Goal: Task Accomplishment & Management: Use online tool/utility

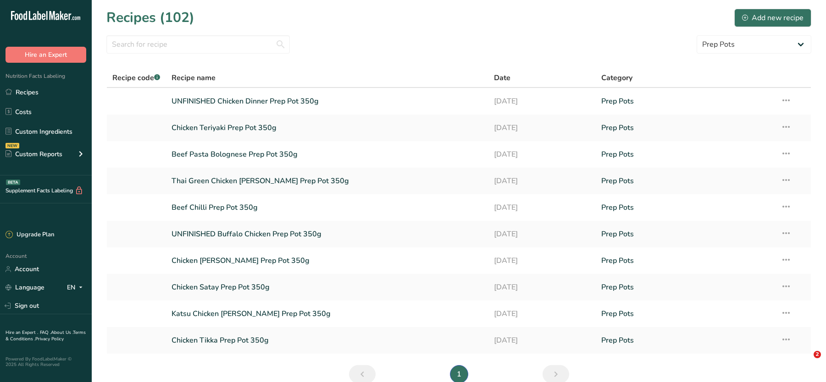
select select "2502"
click at [250, 106] on link "UNFINISHED Chicken Dinner Prep Pot 350g" at bounding box center [326, 101] width 311 height 19
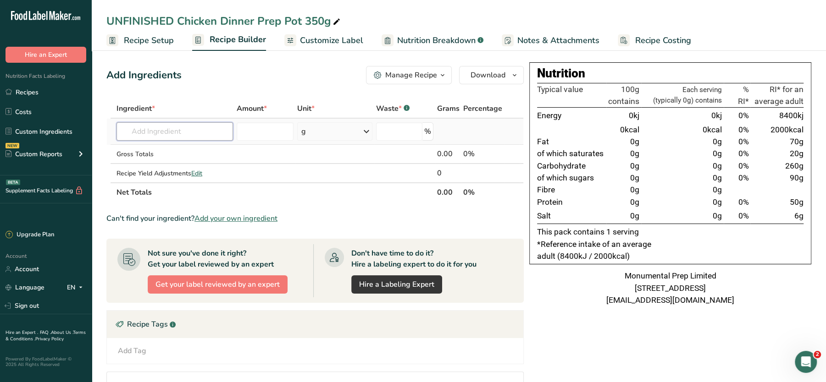
click at [187, 134] on input "text" at bounding box center [174, 131] width 116 height 18
type input "c"
type input "monum"
click at [193, 148] on p "Monumental Prep UK Red Tractor Steamed Chicken Breast" at bounding box center [215, 150] width 182 height 10
type input "Monumental Prep UK Red Tractor Steamed Chicken Breast"
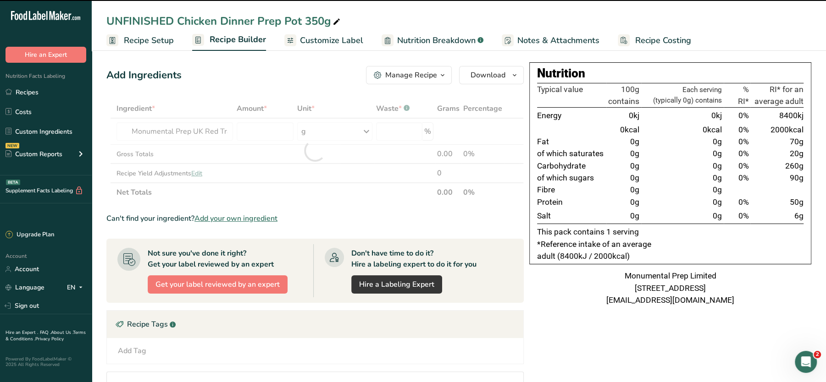
type input "0"
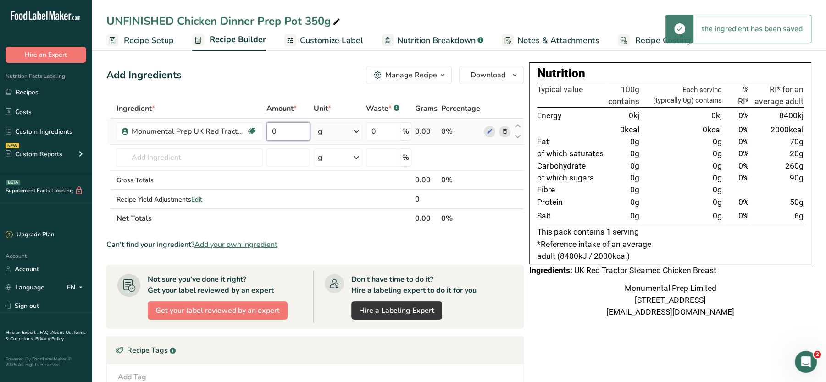
click at [277, 131] on input "0" at bounding box center [288, 131] width 44 height 18
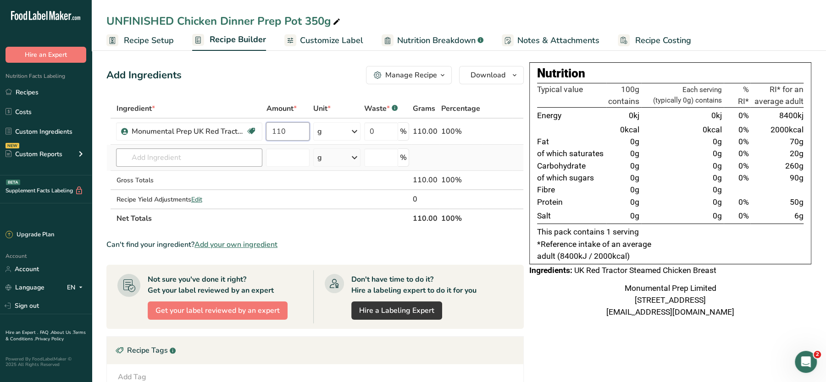
type input "110"
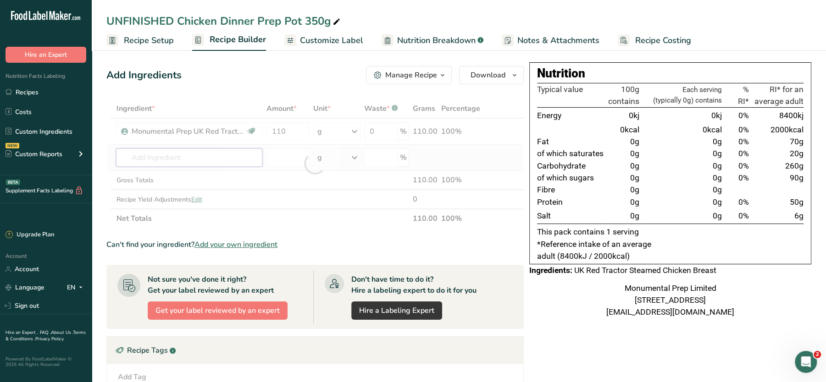
click at [202, 153] on div "Ingredient * Amount * Unit * Waste * .a-a{fill:#347362;}.b-a{fill:#fff;} Grams …" at bounding box center [314, 163] width 417 height 129
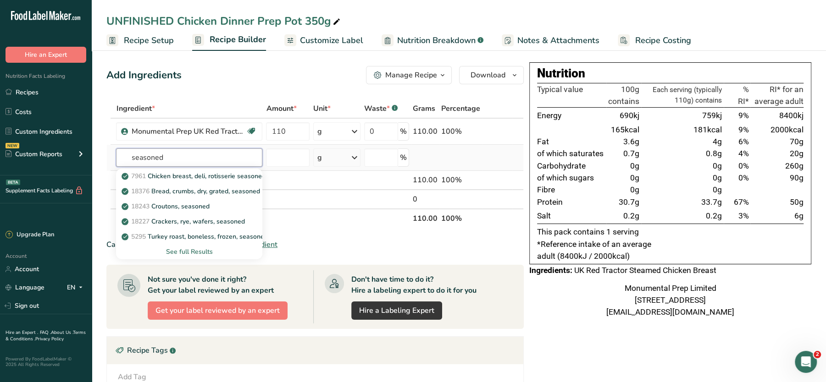
type input "seasoned"
click at [197, 251] on div "See full Results" at bounding box center [189, 252] width 132 height 10
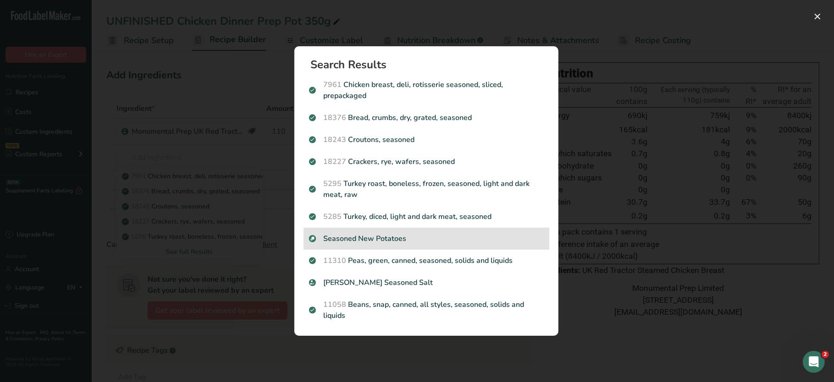
click at [378, 235] on p "Seasoned New Potatoes" at bounding box center [426, 238] width 235 height 11
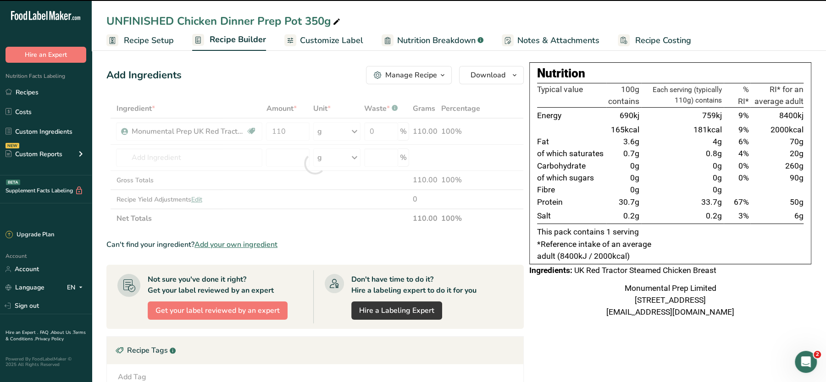
type input "0"
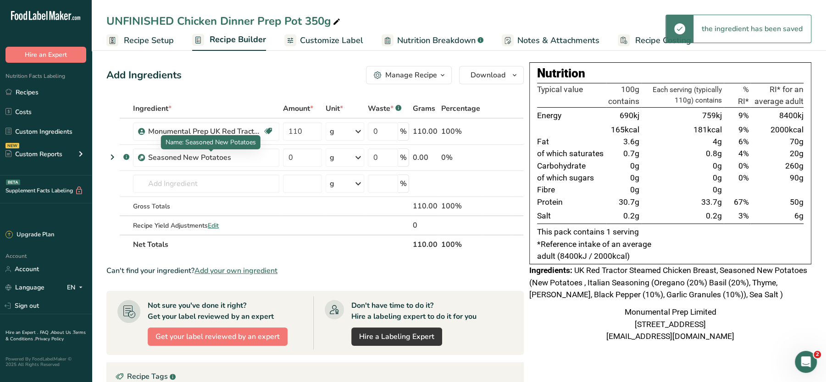
click at [218, 162] on div "Seasoned New Potatoes" at bounding box center [205, 157] width 115 height 11
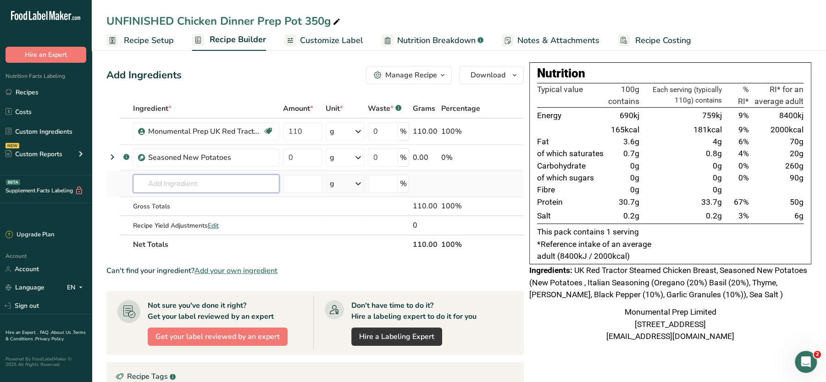
click at [193, 188] on input "text" at bounding box center [206, 184] width 146 height 18
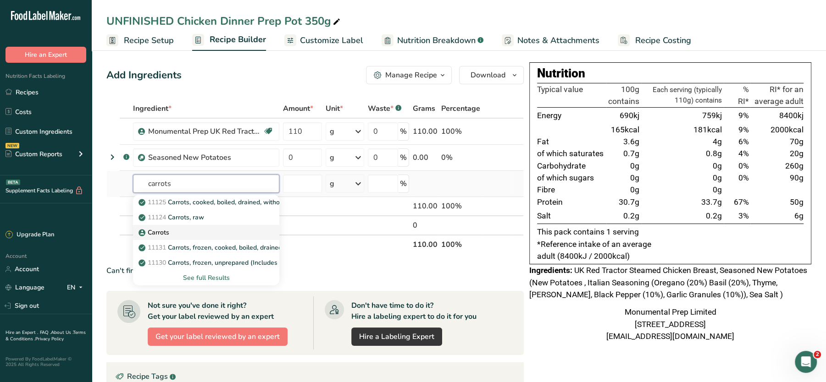
type input "carrots"
click at [161, 231] on p "Carrots" at bounding box center [154, 233] width 29 height 10
type input "Carrots"
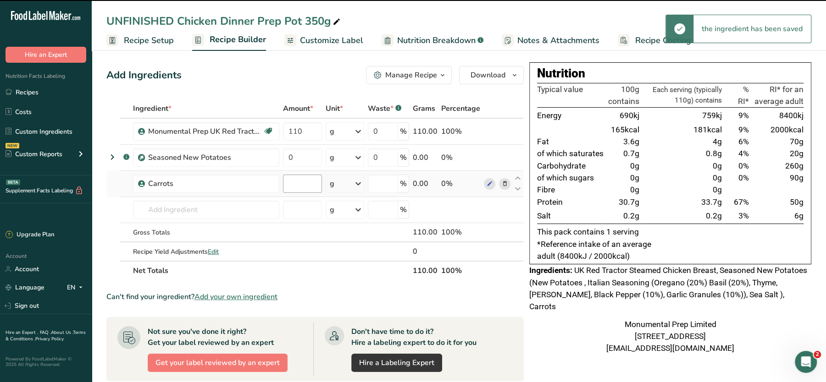
type input "0"
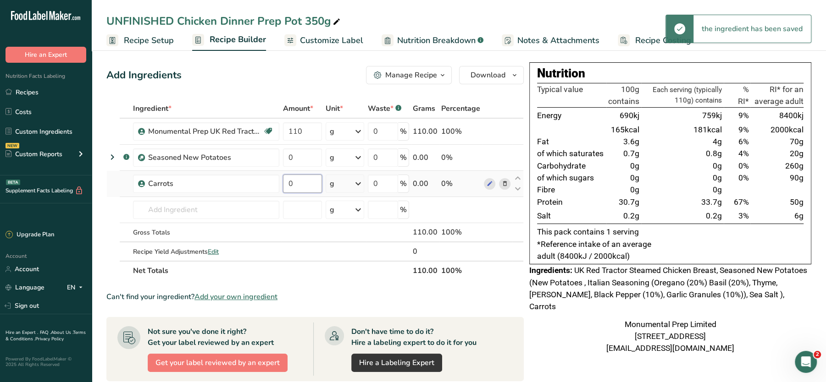
click at [301, 180] on input "0" at bounding box center [302, 184] width 39 height 18
type input "50"
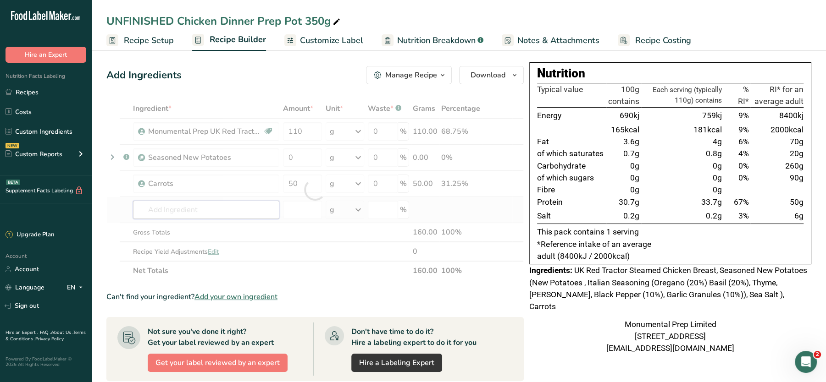
click at [219, 204] on div "Ingredient * Amount * Unit * Waste * .a-a{fill:#347362;}.b-a{fill:#fff;} Grams …" at bounding box center [314, 190] width 417 height 182
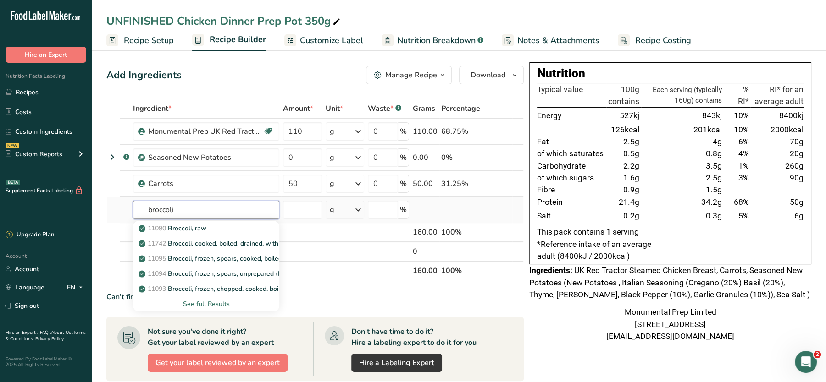
type input "broccoli"
click at [186, 304] on div "See full Results" at bounding box center [206, 304] width 132 height 10
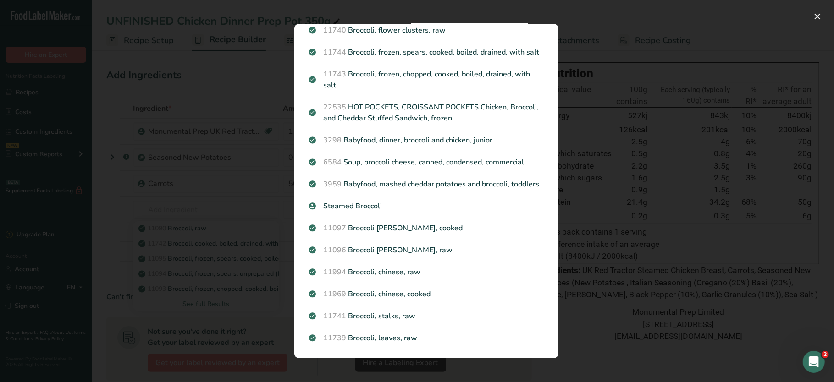
scroll to position [226, 0]
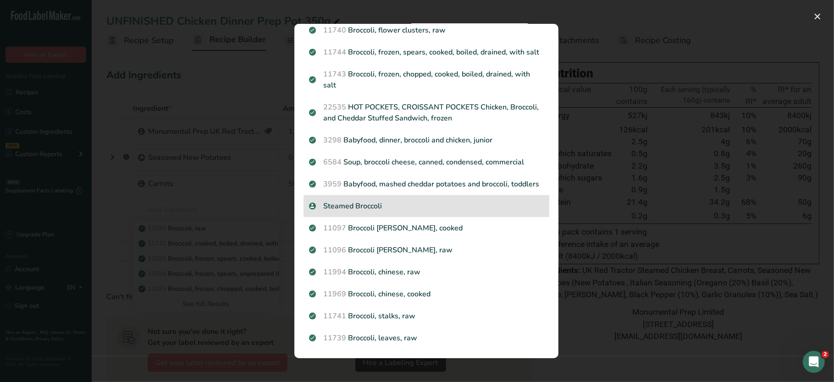
click at [361, 212] on p "Steamed Broccoli" at bounding box center [426, 206] width 235 height 11
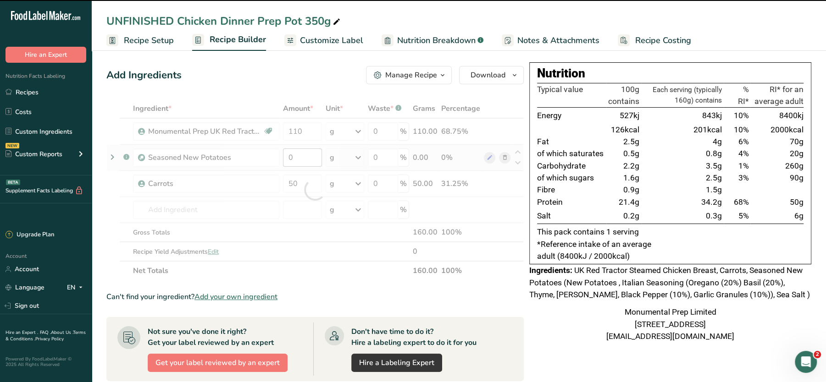
type input "0"
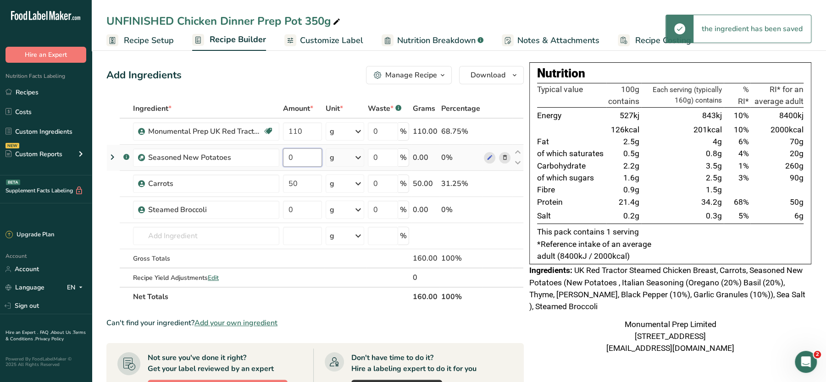
drag, startPoint x: 300, startPoint y: 154, endPoint x: 281, endPoint y: 157, distance: 19.5
click at [281, 157] on td "0" at bounding box center [302, 158] width 43 height 26
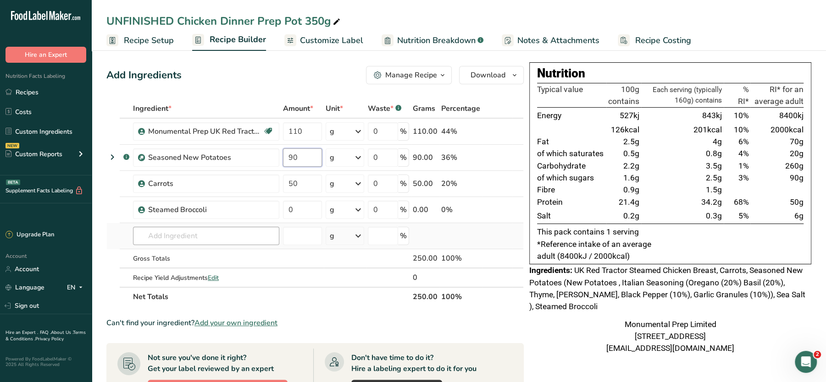
type input "90"
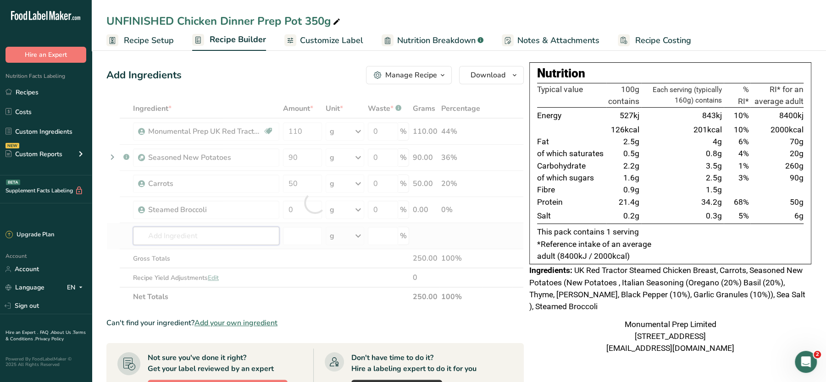
click at [193, 241] on div "Ingredient * Amount * Unit * Waste * .a-a{fill:#347362;}.b-a{fill:#fff;} Grams …" at bounding box center [314, 203] width 417 height 208
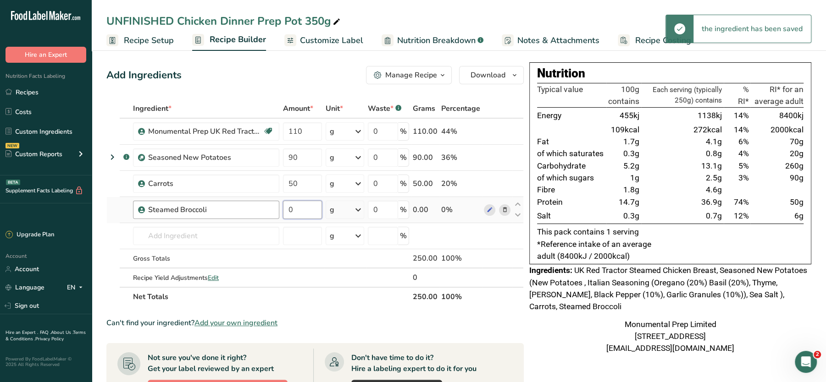
drag, startPoint x: 303, startPoint y: 208, endPoint x: 276, endPoint y: 213, distance: 27.1
click at [276, 213] on tr "Steamed Broccoli 0 g Portions 50 gram Weight Units g kg mg See more Volume Unit…" at bounding box center [315, 210] width 416 height 26
type input "50"
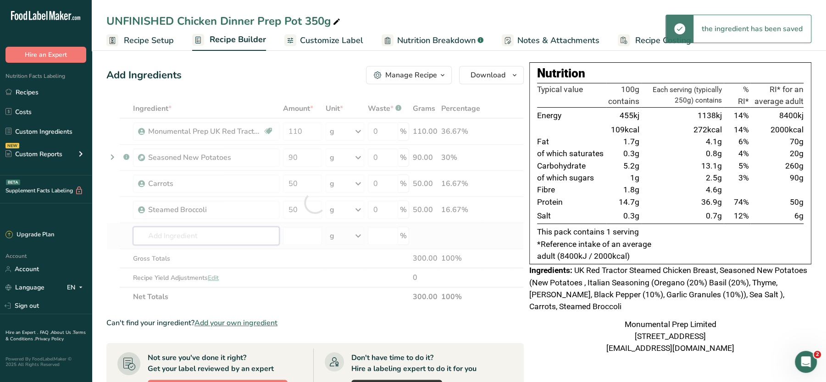
click at [235, 232] on div "Ingredient * Amount * Unit * Waste * .a-a{fill:#347362;}.b-a{fill:#fff;} Grams …" at bounding box center [314, 203] width 417 height 208
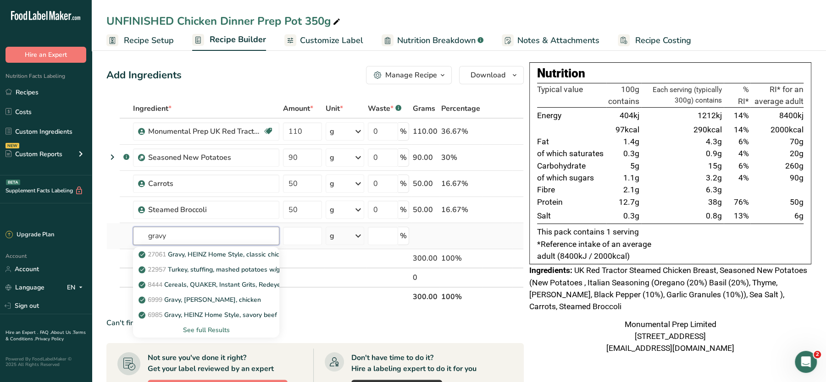
type input "gravy"
click at [199, 329] on div "See full Results" at bounding box center [206, 330] width 132 height 10
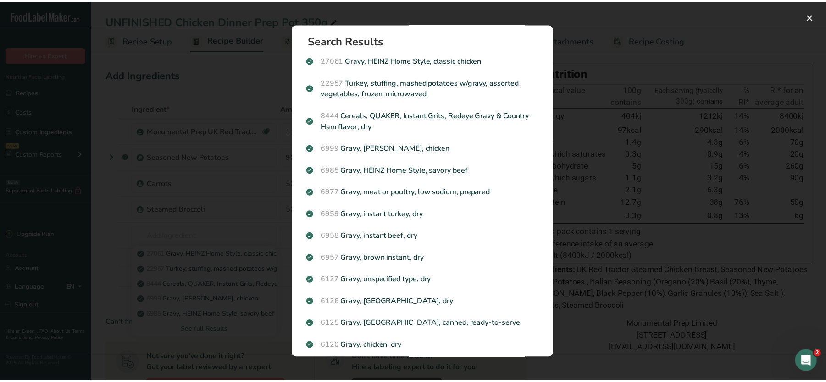
scroll to position [0, 0]
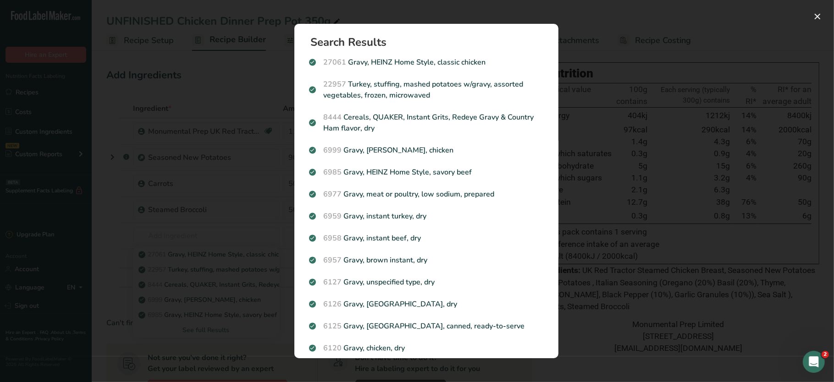
click at [219, 234] on div "Search results modal" at bounding box center [417, 191] width 834 height 382
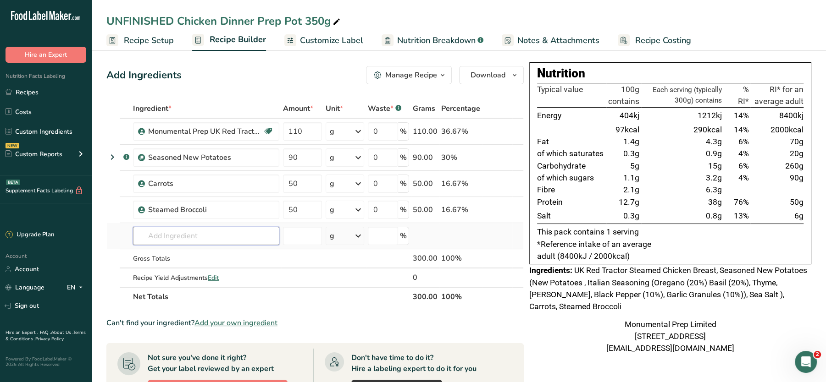
click at [191, 232] on input "text" at bounding box center [206, 236] width 146 height 18
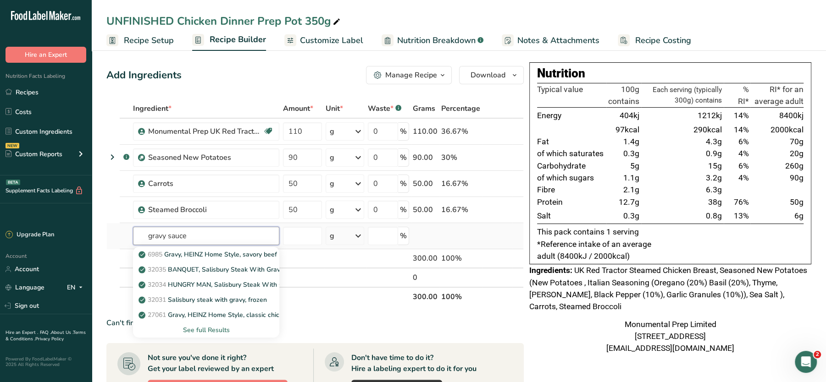
type input "gravy sauce"
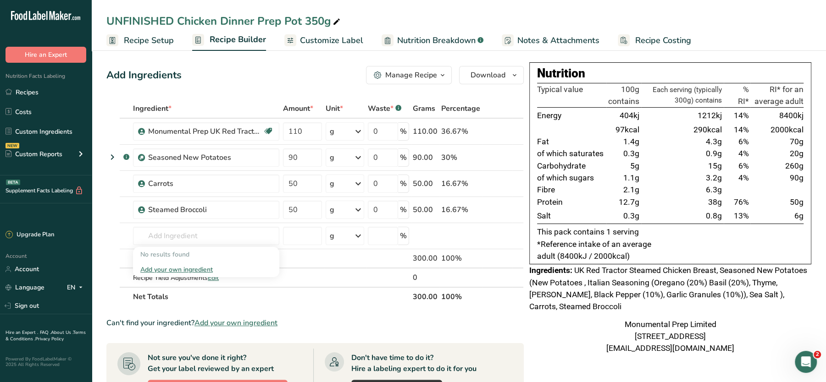
click at [238, 74] on div "Add Ingredients Manage Recipe Delete Recipe Duplicate Recipe Scale Recipe Save …" at bounding box center [314, 75] width 417 height 18
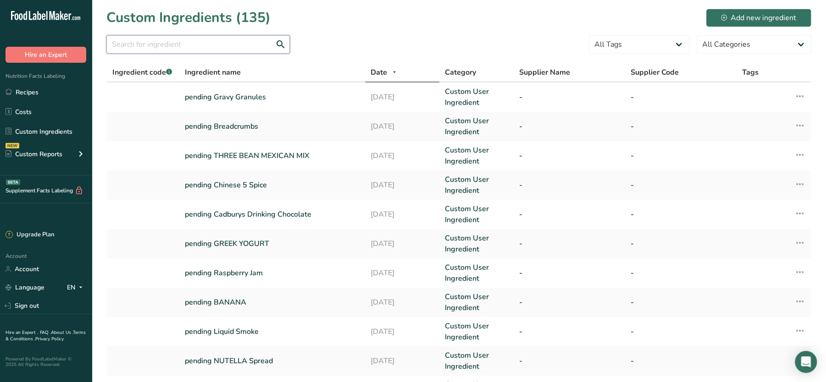
click at [219, 51] on input "text" at bounding box center [197, 44] width 183 height 18
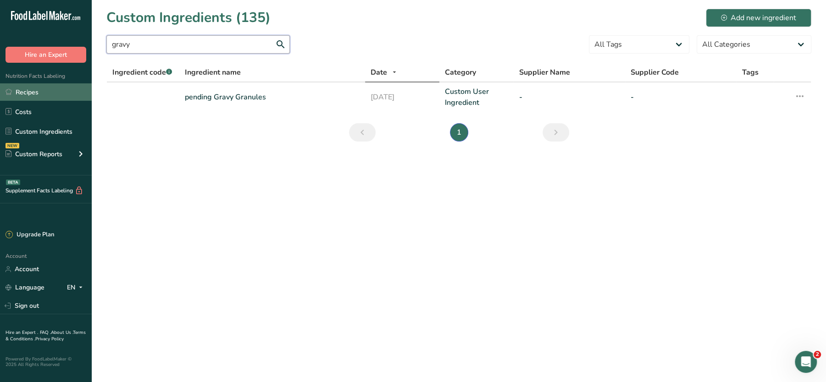
type input "gravy"
click at [36, 91] on link "Recipes" at bounding box center [46, 91] width 92 height 17
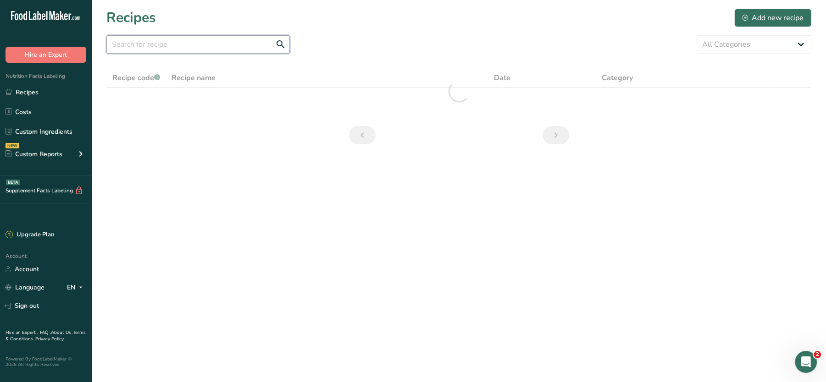
click at [202, 43] on input "text" at bounding box center [197, 44] width 183 height 18
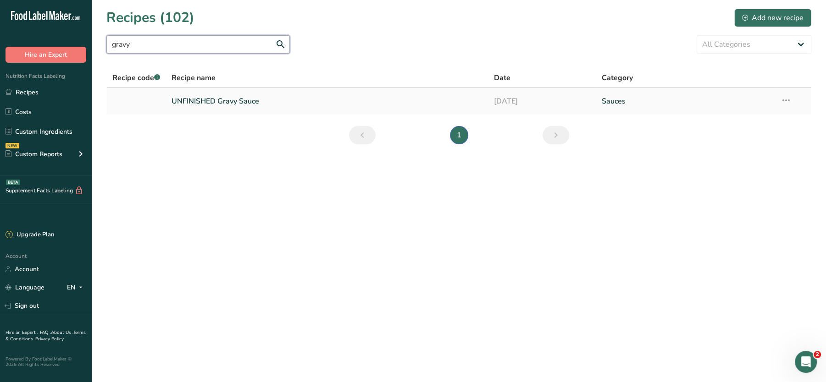
type input "gravy"
click at [783, 95] on icon at bounding box center [785, 100] width 11 height 17
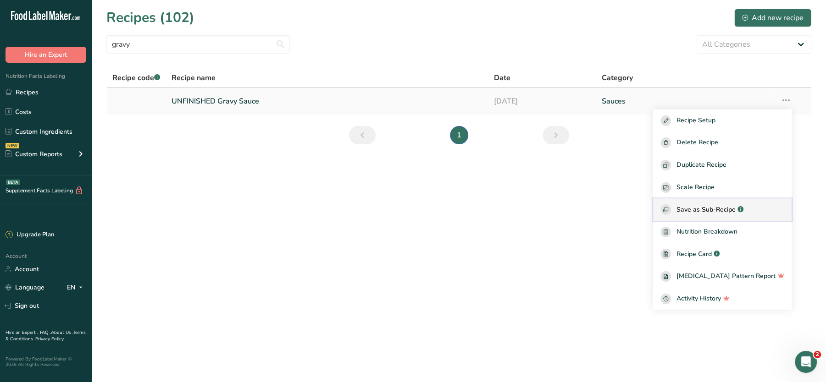
click at [724, 207] on span "Save as Sub-Recipe" at bounding box center [705, 210] width 59 height 10
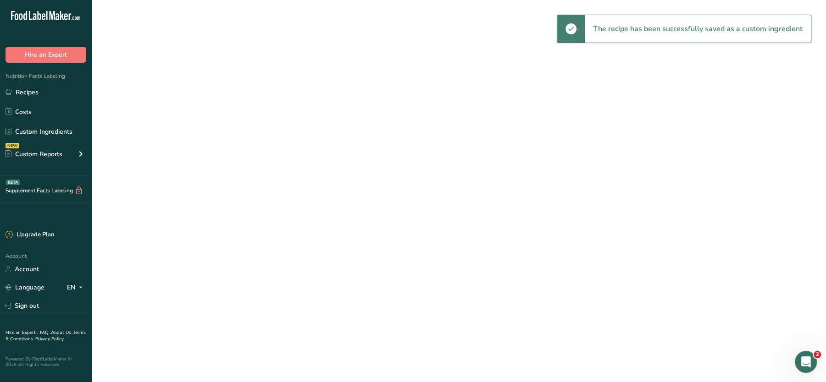
select select "30"
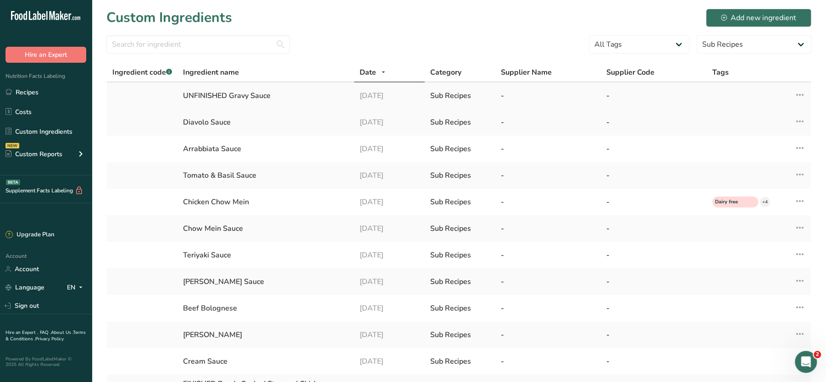
drag, startPoint x: 287, startPoint y: 98, endPoint x: 183, endPoint y: 95, distance: 103.6
click at [183, 95] on td "UNFINISHED Gravy Sauce" at bounding box center [265, 96] width 176 height 27
copy div "UNFINISHED Gravy Sauce"
click at [30, 88] on link "Recipes" at bounding box center [46, 91] width 92 height 17
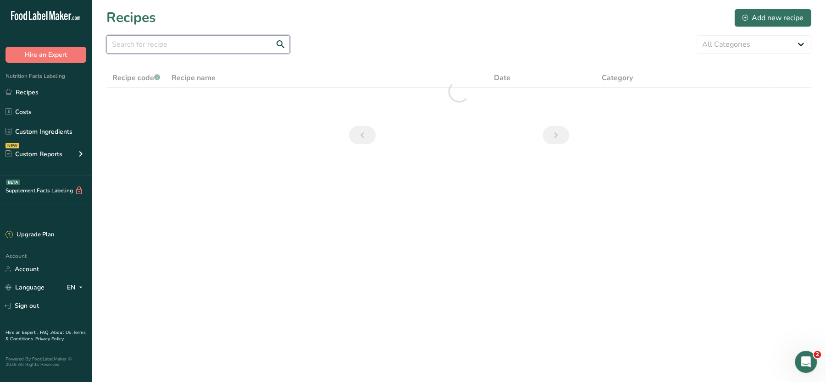
click at [175, 42] on input "text" at bounding box center [197, 44] width 183 height 18
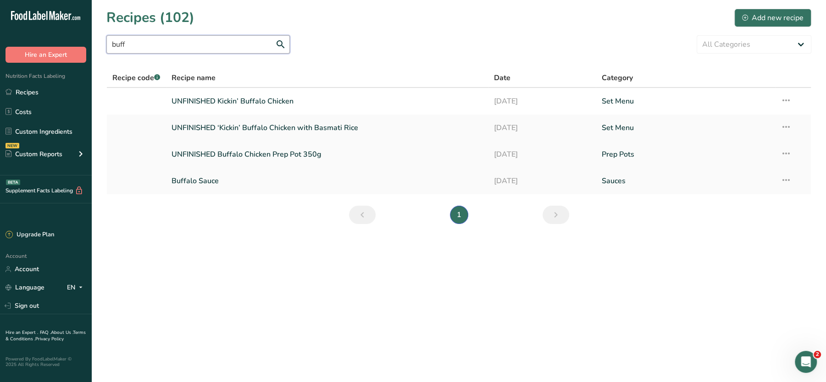
type input "buff"
click at [237, 152] on link "UNFINISHED Buffalo Chicken Prep Pot 350g" at bounding box center [326, 154] width 311 height 19
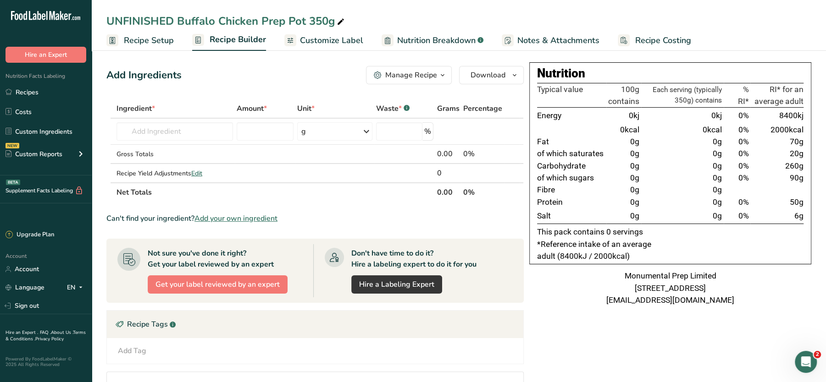
click at [546, 44] on span "Notes & Attachments" at bounding box center [558, 40] width 82 height 12
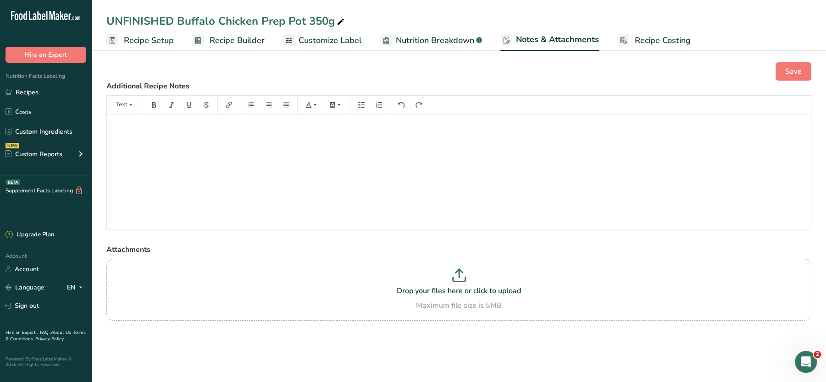
click at [234, 151] on div "﻿" at bounding box center [459, 172] width 704 height 115
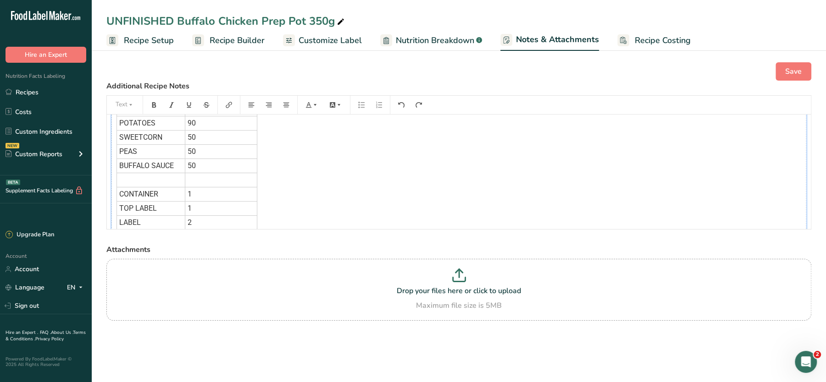
scroll to position [97, 0]
drag, startPoint x: 173, startPoint y: 168, endPoint x: 192, endPoint y: 182, distance: 23.6
click at [192, 182] on tbody "BUFFALO CHICKEN POT ﻿ INGREDIENTS WEIGHT (G) / QUANTITY CHICKEN 90 TOASTED BREA…" at bounding box center [187, 131] width 140 height 207
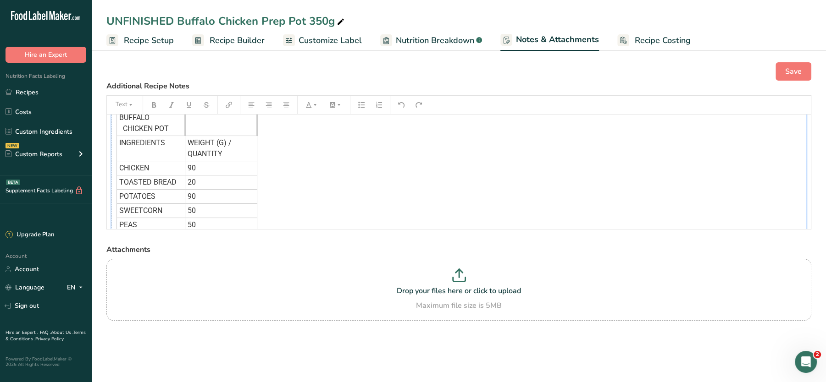
click at [192, 182] on tbody "BUFFALO CHICKEN POT ﻿ INGREDIENTS WEIGHT (G) / QUANTITY CHICKEN 90 TOASTED BREA…" at bounding box center [187, 214] width 140 height 207
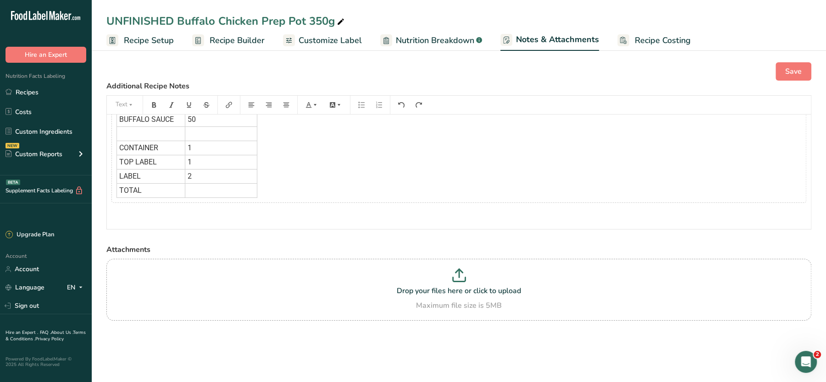
click at [815, 209] on div "Save Additional Recipe Notes Text BUFFALO CHICKEN POT ﻿ INGREDIENTS WEIGHT (G) …" at bounding box center [459, 204] width 734 height 312
click at [786, 66] on span "Save" at bounding box center [793, 71] width 17 height 11
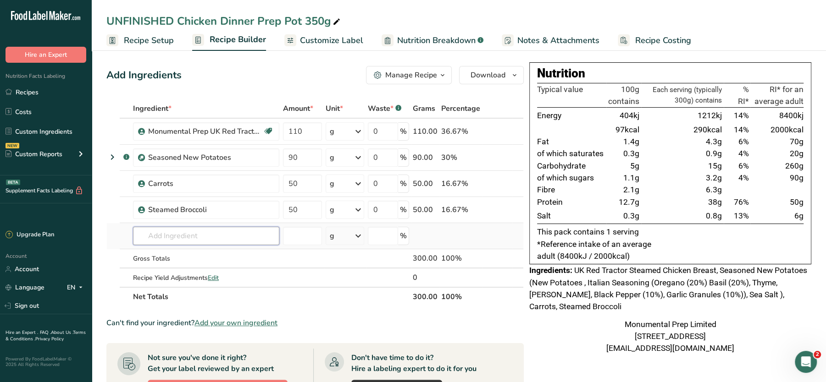
click at [180, 230] on input "text" at bounding box center [206, 236] width 146 height 18
paste input "UNFINISHED Gravy Sauce"
type input "UNFINISHED Gravy Sauce"
click at [173, 254] on p "UNFINISHED Gravy Sauce" at bounding box center [182, 255] width 85 height 10
type input "UNFINISHED Gravy Sauce"
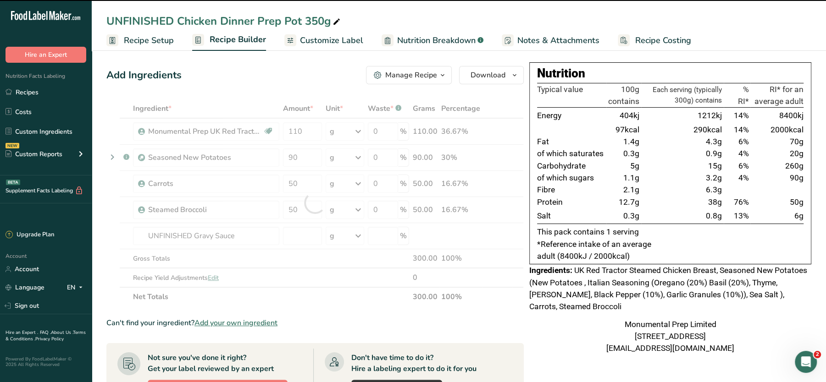
type input "0"
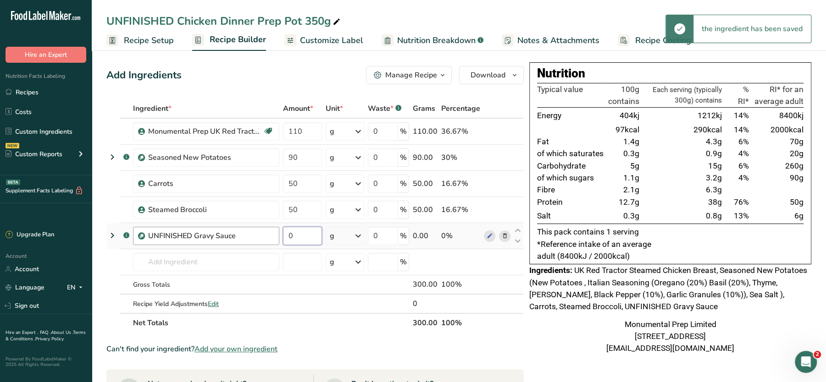
drag, startPoint x: 308, startPoint y: 238, endPoint x: 276, endPoint y: 238, distance: 31.2
click at [276, 238] on tr ".a-a{fill:#347362;}.b-a{fill:#fff;} UNFINISHED Gravy Sauce 0 g Weight Units g k…" at bounding box center [315, 236] width 416 height 26
type input "50"
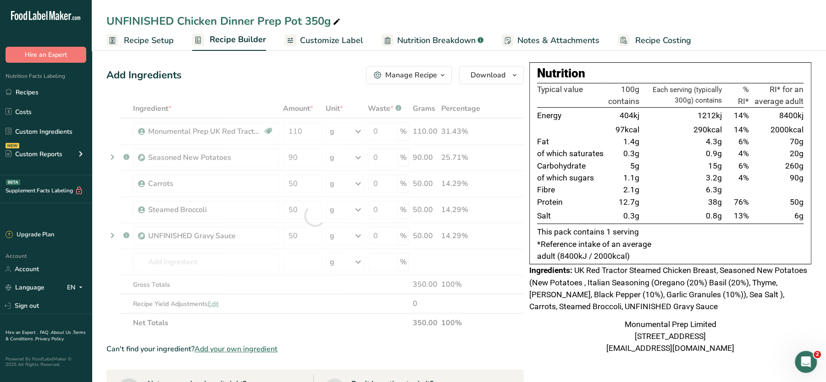
click at [314, 64] on div "Add Ingredients Manage Recipe Delete Recipe Duplicate Recipe Scale Recipe Save …" at bounding box center [317, 352] width 423 height 580
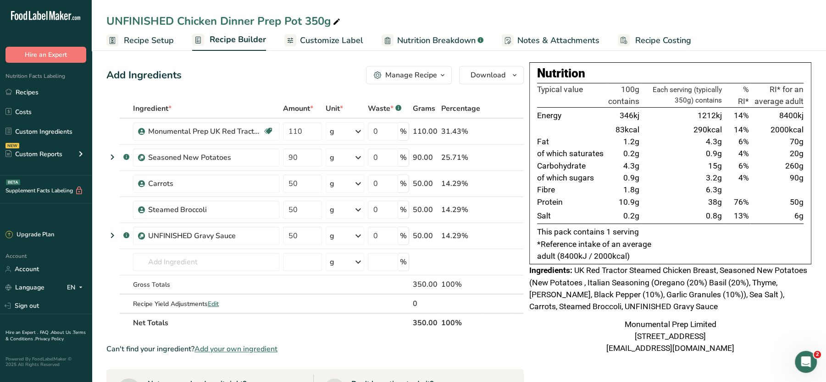
click at [319, 75] on div "Add Ingredients Manage Recipe Delete Recipe Duplicate Recipe Scale Recipe Save …" at bounding box center [314, 75] width 417 height 18
click at [646, 195] on td "6.3g" at bounding box center [682, 190] width 83 height 12
click at [209, 56] on section "Add Ingredients Manage Recipe Delete Recipe Duplicate Recipe Scale Recipe Save …" at bounding box center [459, 352] width 734 height 609
click at [177, 23] on div "UNFINISHED Chicken Dinner Prep Pot 350g" at bounding box center [224, 21] width 236 height 17
drag, startPoint x: 177, startPoint y: 23, endPoint x: 95, endPoint y: 19, distance: 82.6
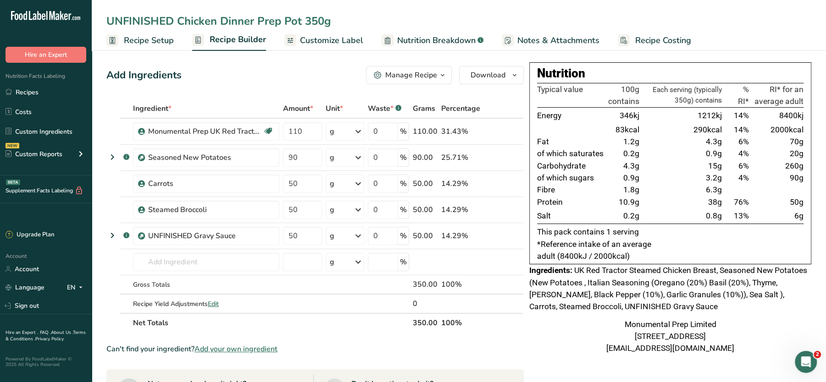
click at [95, 19] on div "UNFINISHED Chicken Dinner Prep Pot 350g" at bounding box center [459, 21] width 734 height 17
type input "Chicken Dinner Prep Pot 350g"
click at [237, 81] on div "Add Ingredients Manage Recipe Delete Recipe Duplicate Recipe Scale Recipe Save …" at bounding box center [314, 75] width 417 height 18
